Goal: Information Seeking & Learning: Learn about a topic

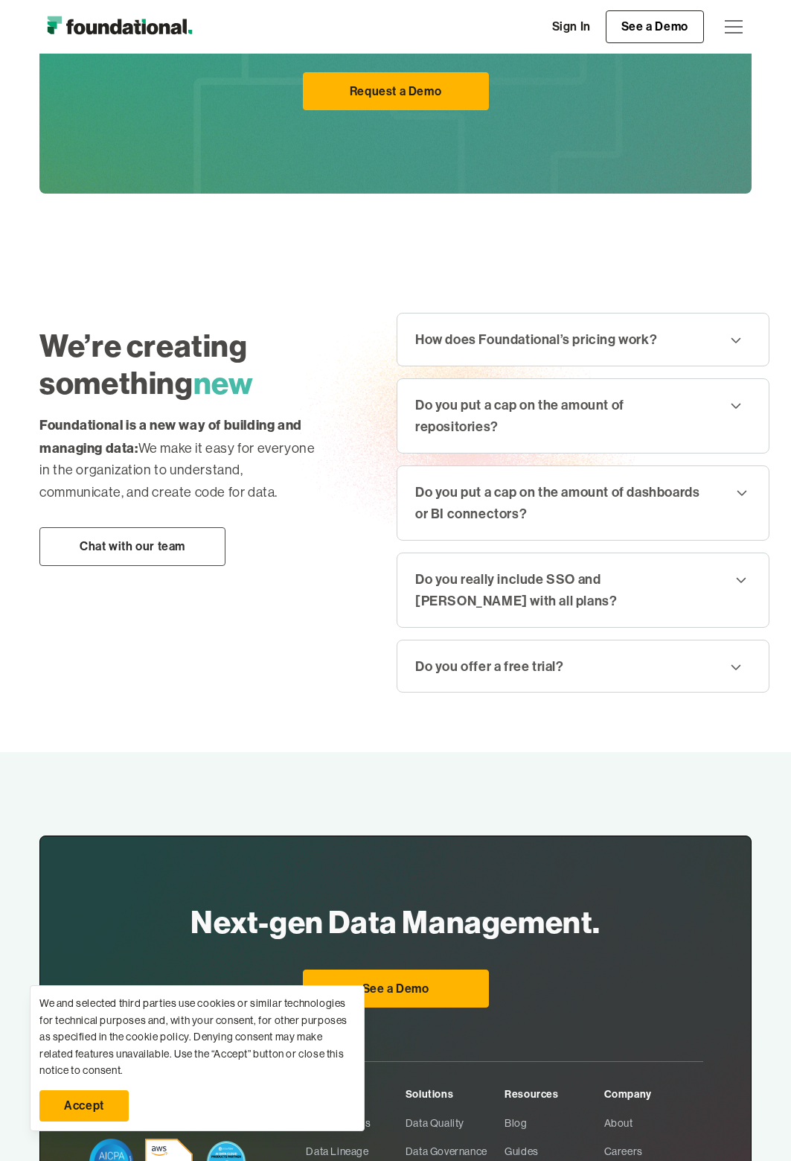
scroll to position [1638, 0]
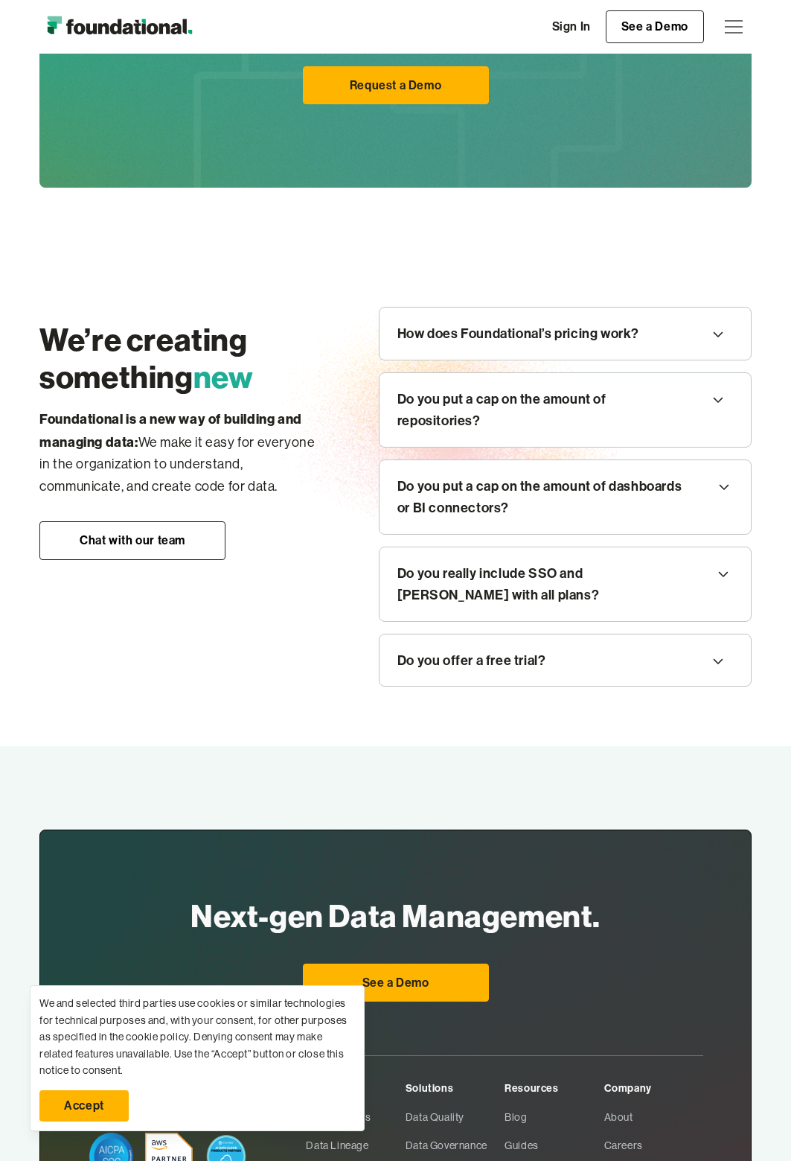
click at [86, 1110] on link "Accept" at bounding box center [83, 1105] width 89 height 31
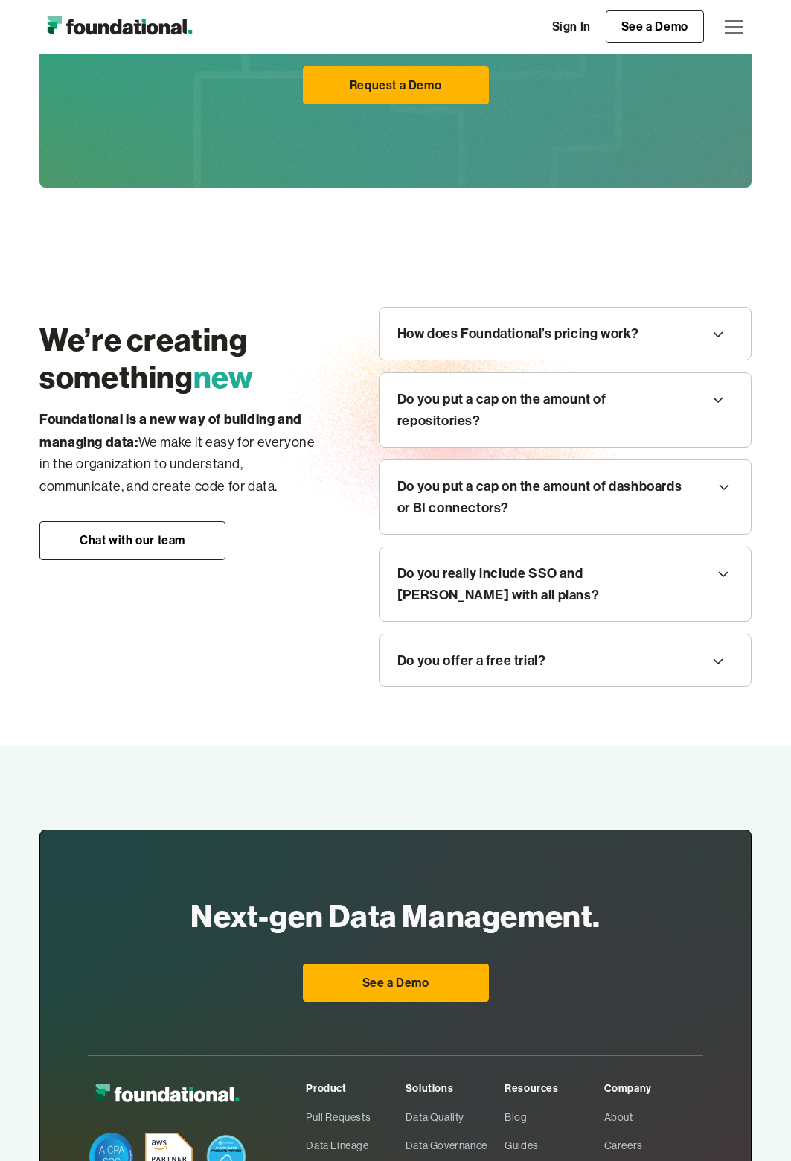
scroll to position [1906, 0]
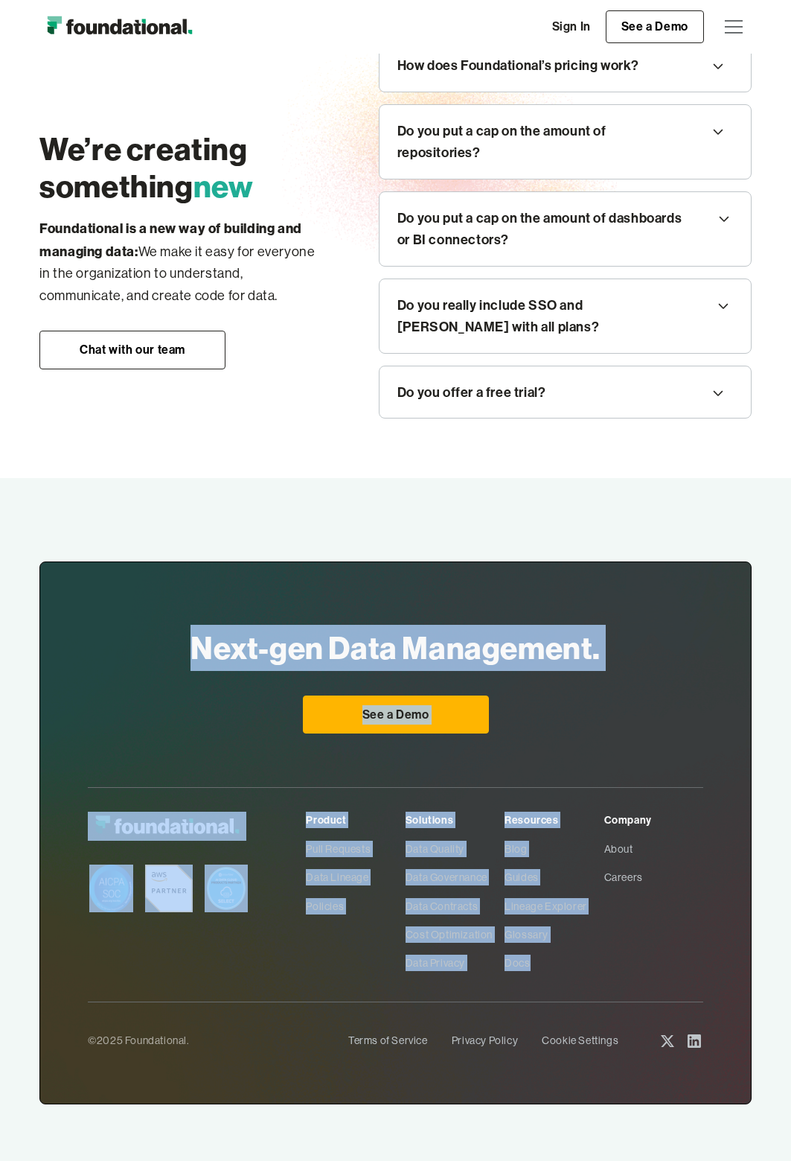
drag, startPoint x: 182, startPoint y: 596, endPoint x: 685, endPoint y: 975, distance: 629.6
click at [643, 969] on div "Next-gen Data Management. For Everyone See a Demo Product Pull Requests Data Li…" at bounding box center [395, 832] width 713 height 542
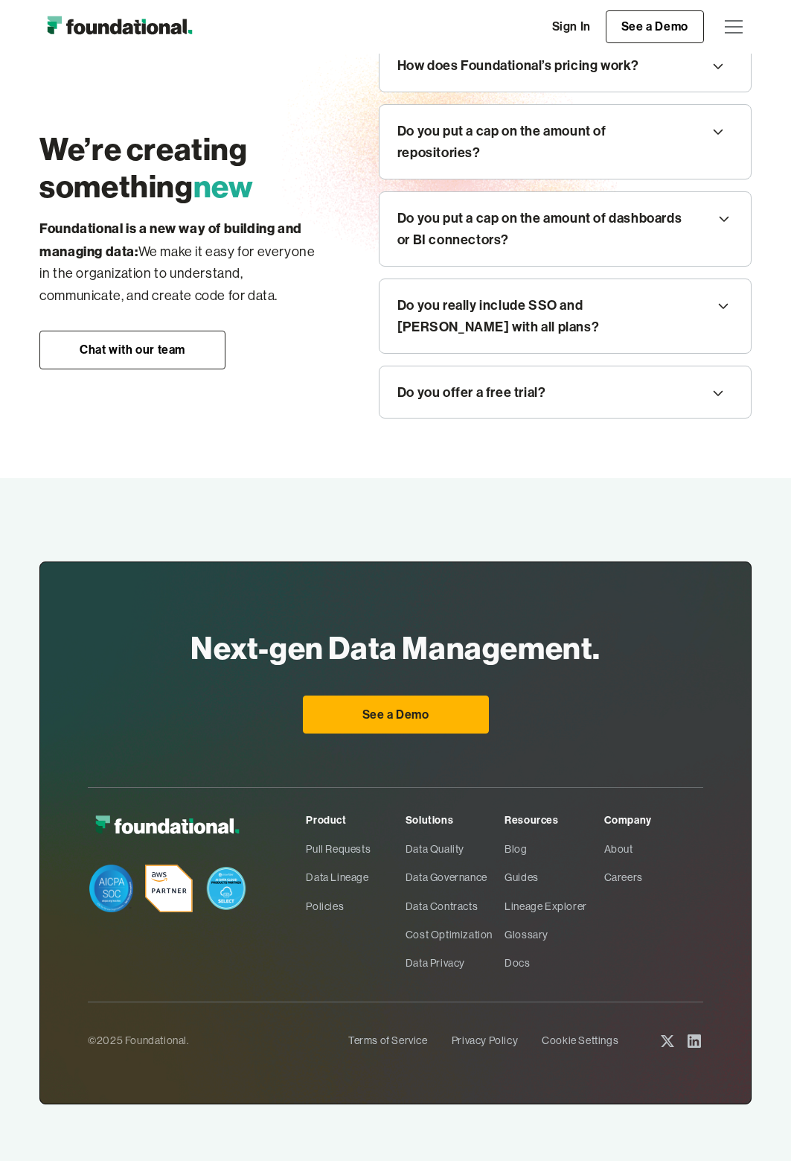
click at [682, 975] on div "Product Pull Requests Data Lineage Policies Solutions Data Quality Data Governa…" at bounding box center [396, 933] width 616 height 243
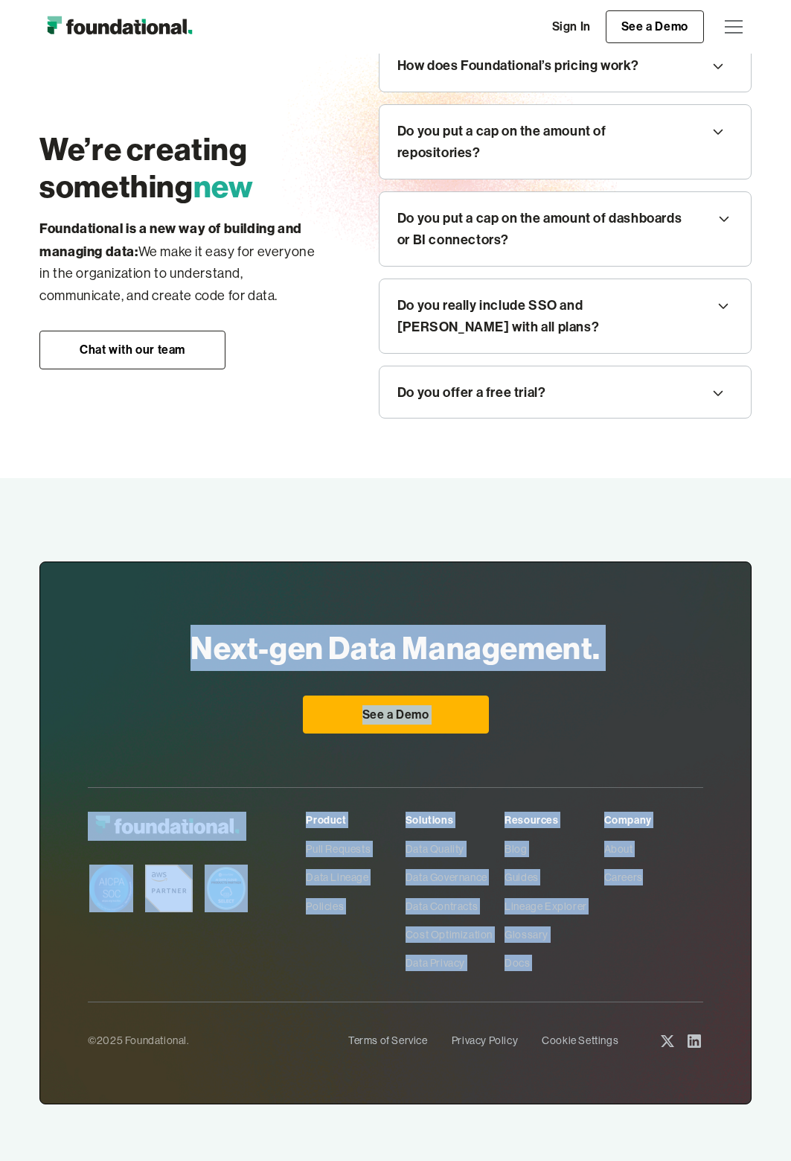
drag, startPoint x: 643, startPoint y: 983, endPoint x: 92, endPoint y: 617, distance: 660.6
click at [92, 617] on div "Next-gen Data Management. For Everyone See a Demo Product Pull Requests Data Li…" at bounding box center [395, 832] width 713 height 542
click at [97, 625] on div "Next-gen Data Management. For Everyone See a Demo Product Pull Requests Data Li…" at bounding box center [395, 832] width 713 height 542
click at [130, 632] on div "Next-gen Data Management. For Everyone See a Demo Product Pull Requests Data Li…" at bounding box center [395, 832] width 713 height 542
drag, startPoint x: 189, startPoint y: 637, endPoint x: 713, endPoint y: 939, distance: 604.7
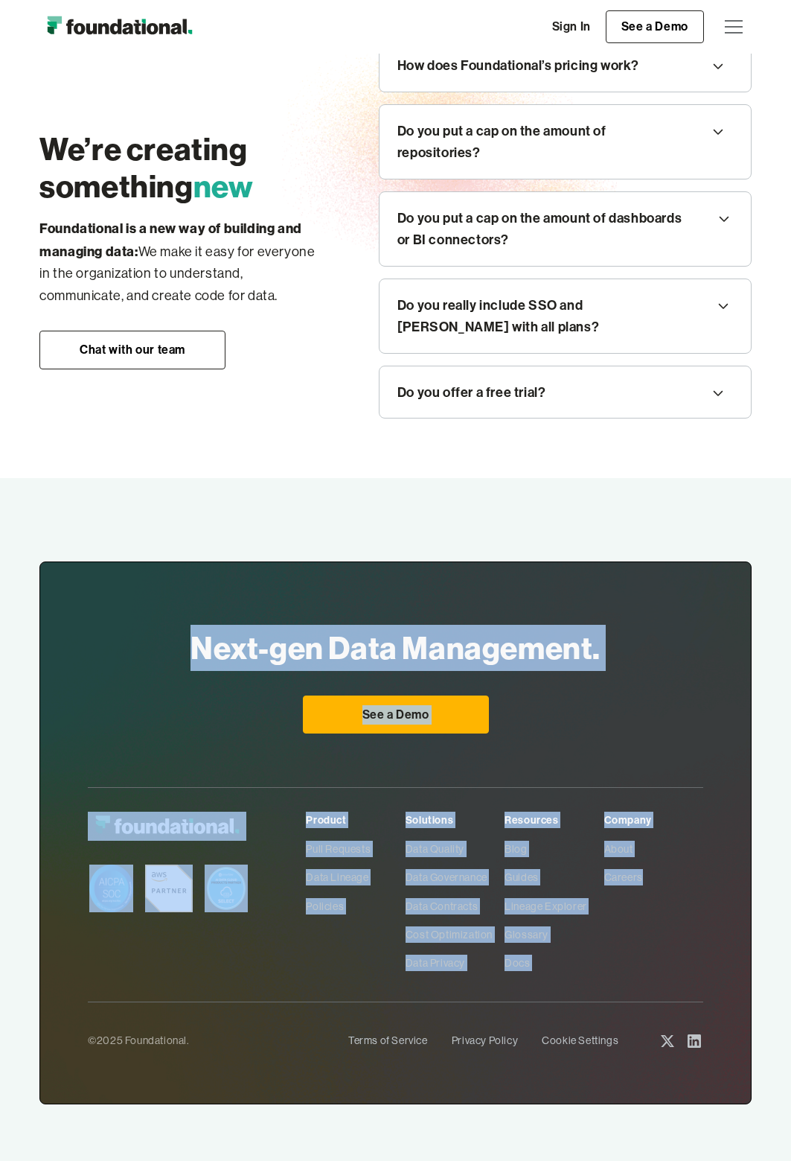
click at [713, 937] on div "Next-gen Data Management. For Everyone See a Demo Product Pull Requests Data Li…" at bounding box center [395, 832] width 713 height 542
click at [675, 973] on div "Product Pull Requests Data Lineage Policies Solutions Data Quality Data Governa…" at bounding box center [504, 894] width 397 height 165
drag, startPoint x: 675, startPoint y: 963, endPoint x: 176, endPoint y: 652, distance: 587.6
click at [176, 652] on div "Next-gen Data Management. For Everyone See a Demo Product Pull Requests Data Li…" at bounding box center [395, 832] width 713 height 542
click at [137, 646] on div "Next-gen Data Management. For Everyone See a Demo Product Pull Requests Data Li…" at bounding box center [395, 832] width 713 height 542
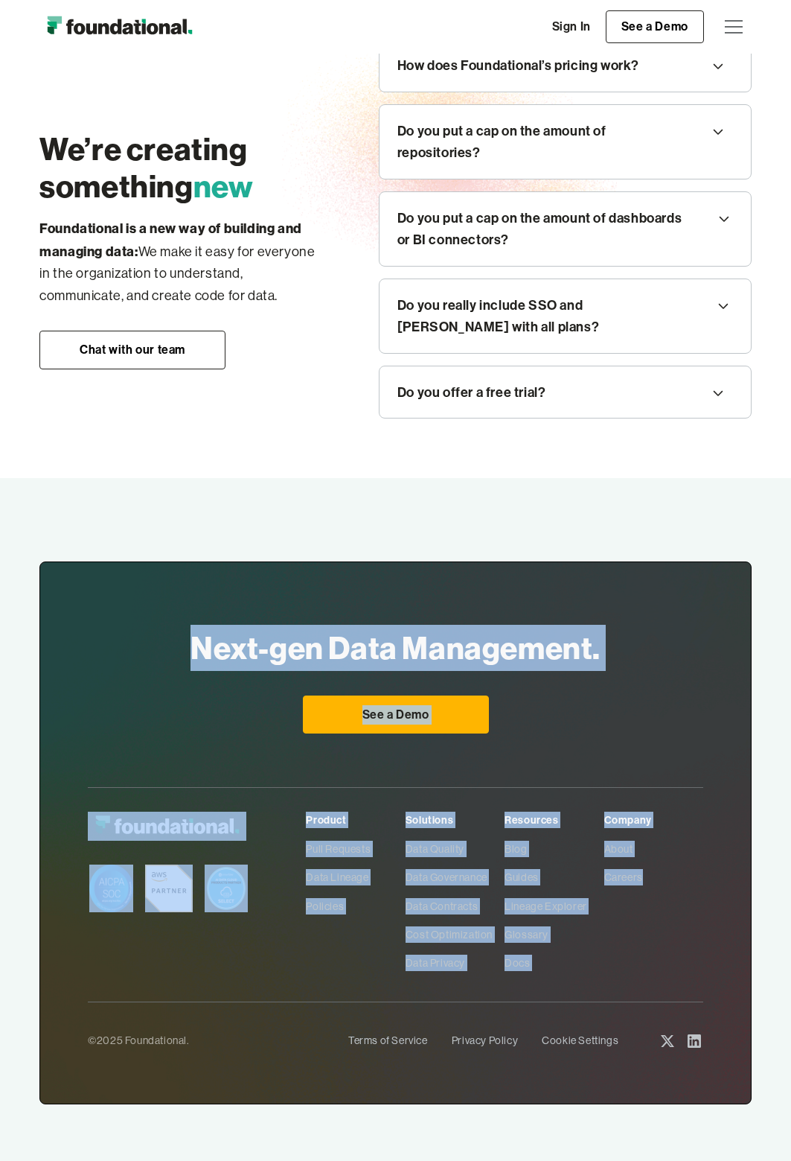
drag, startPoint x: 194, startPoint y: 639, endPoint x: 700, endPoint y: 975, distance: 607.5
click at [700, 975] on div "Next-gen Data Management. For Everyone See a Demo Product Pull Requests Data Li…" at bounding box center [395, 832] width 713 height 542
click at [700, 975] on div "Product Pull Requests Data Lineage Policies Solutions Data Quality Data Governa…" at bounding box center [396, 933] width 616 height 243
